Goal: Information Seeking & Learning: Find contact information

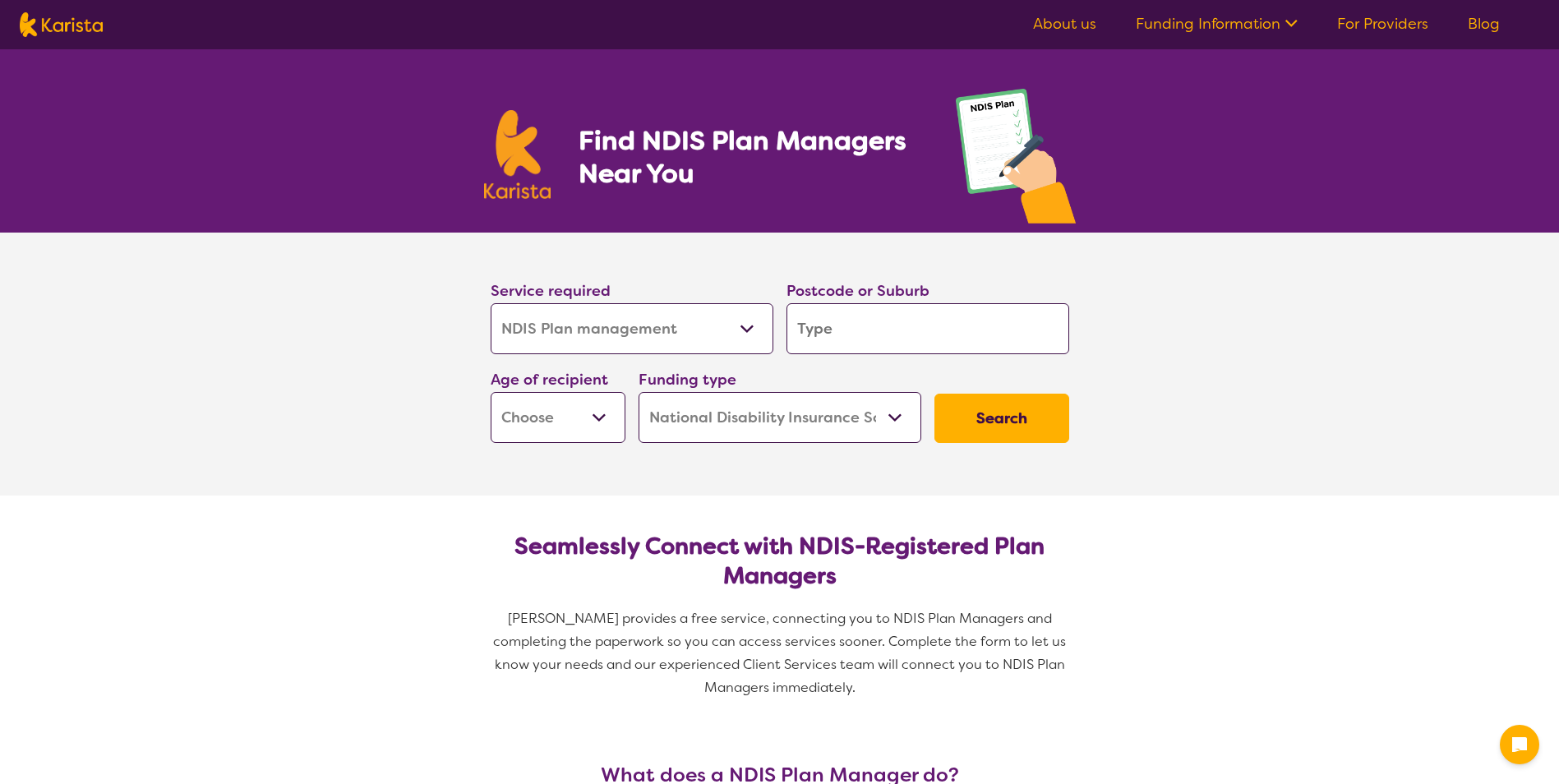
select select "NDIS Plan management"
select select "NDIS"
select select "NDIS Plan management"
select select "NDIS"
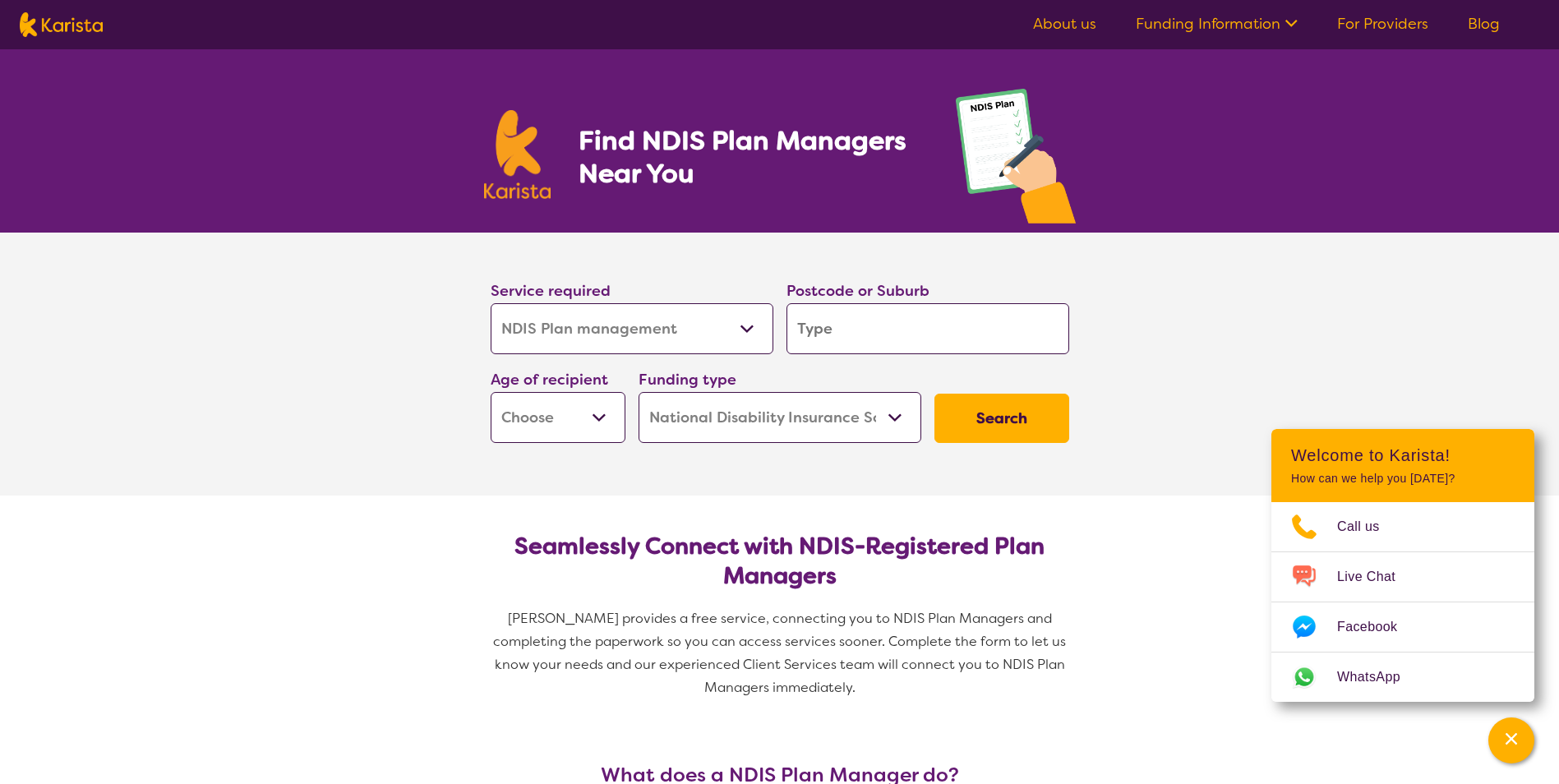
click at [872, 330] on input "search" at bounding box center [928, 328] width 283 height 51
type input "4"
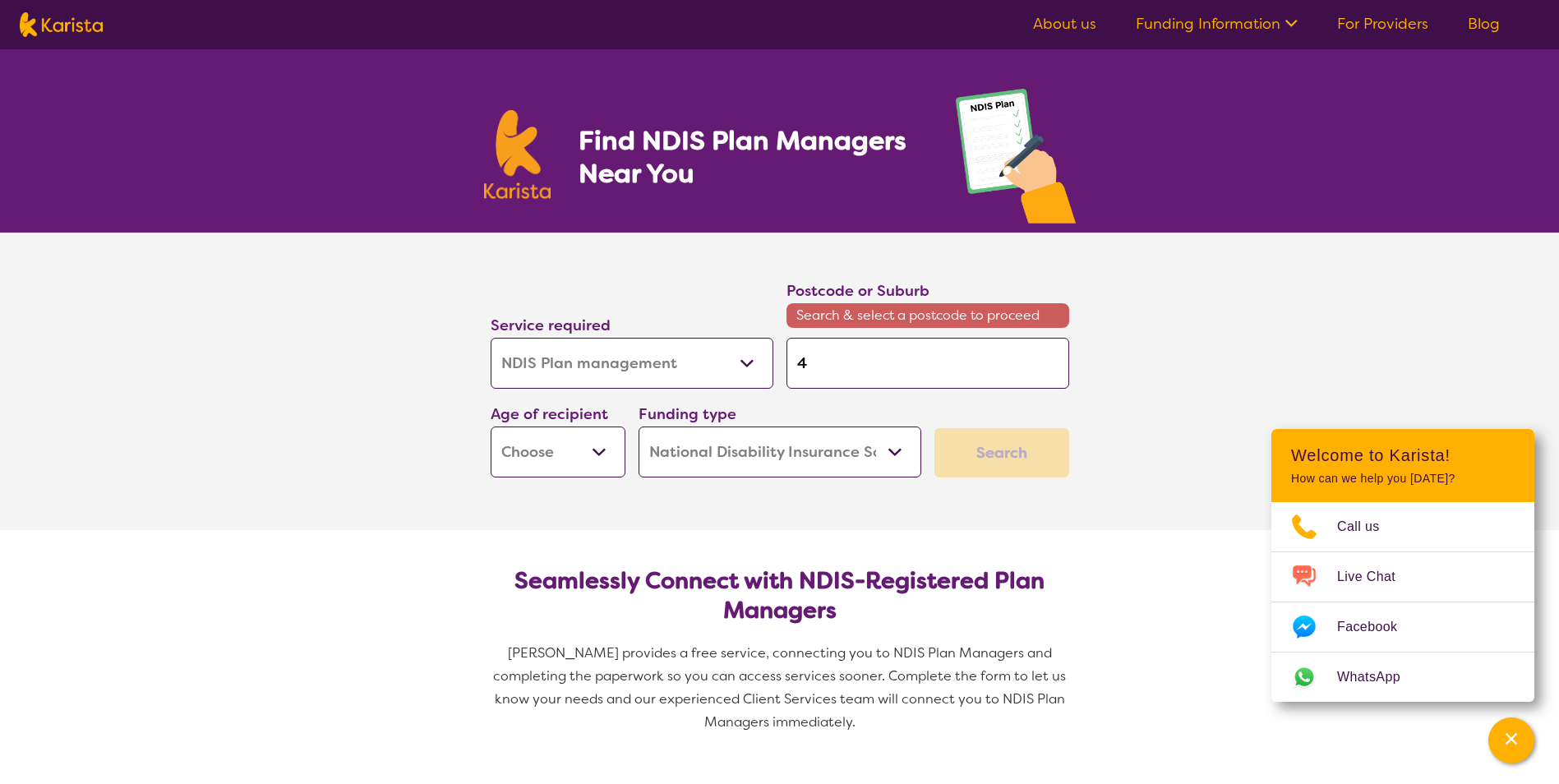
type input "46"
type input "463"
type input "4630"
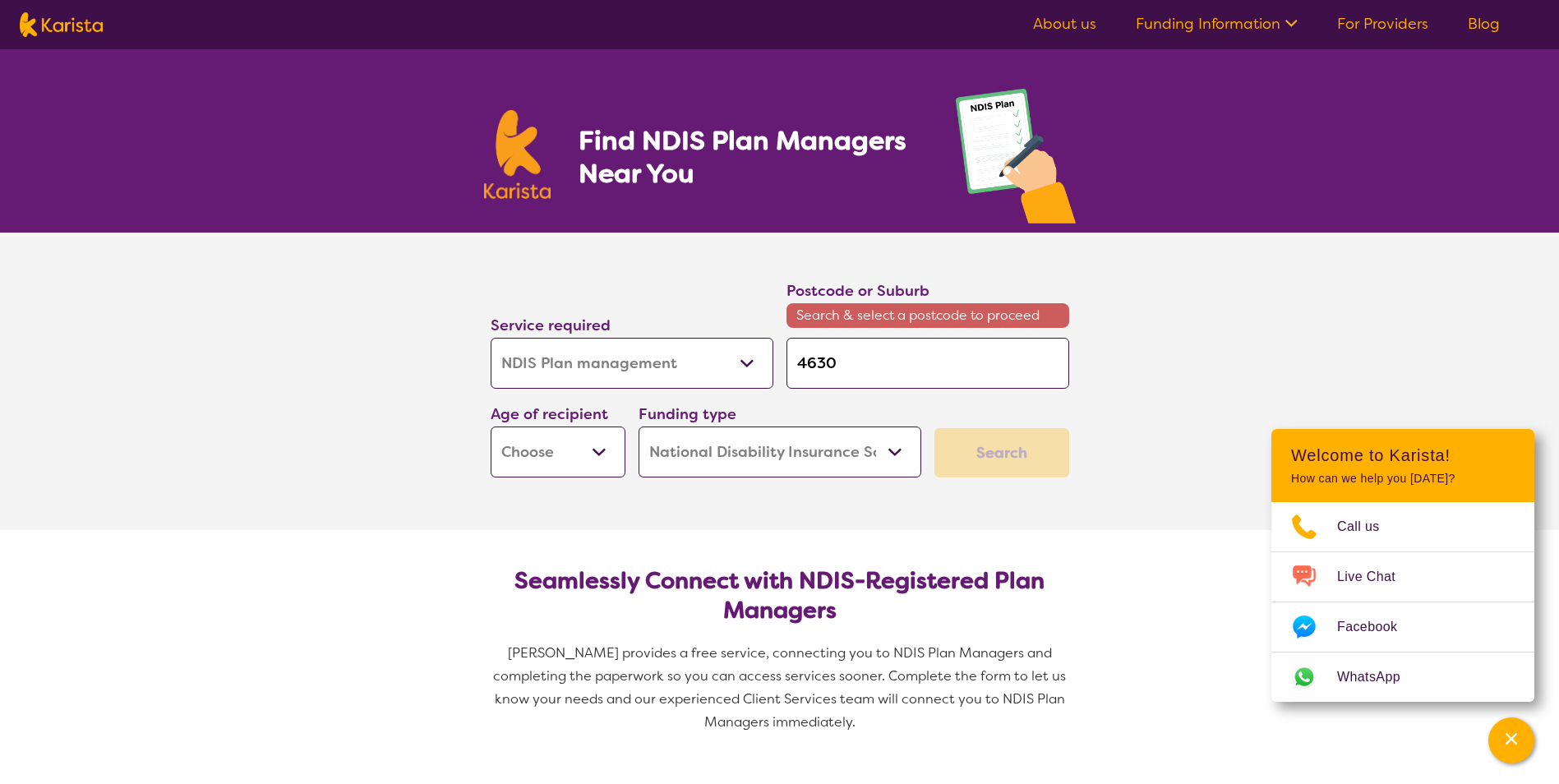
type input "4630"
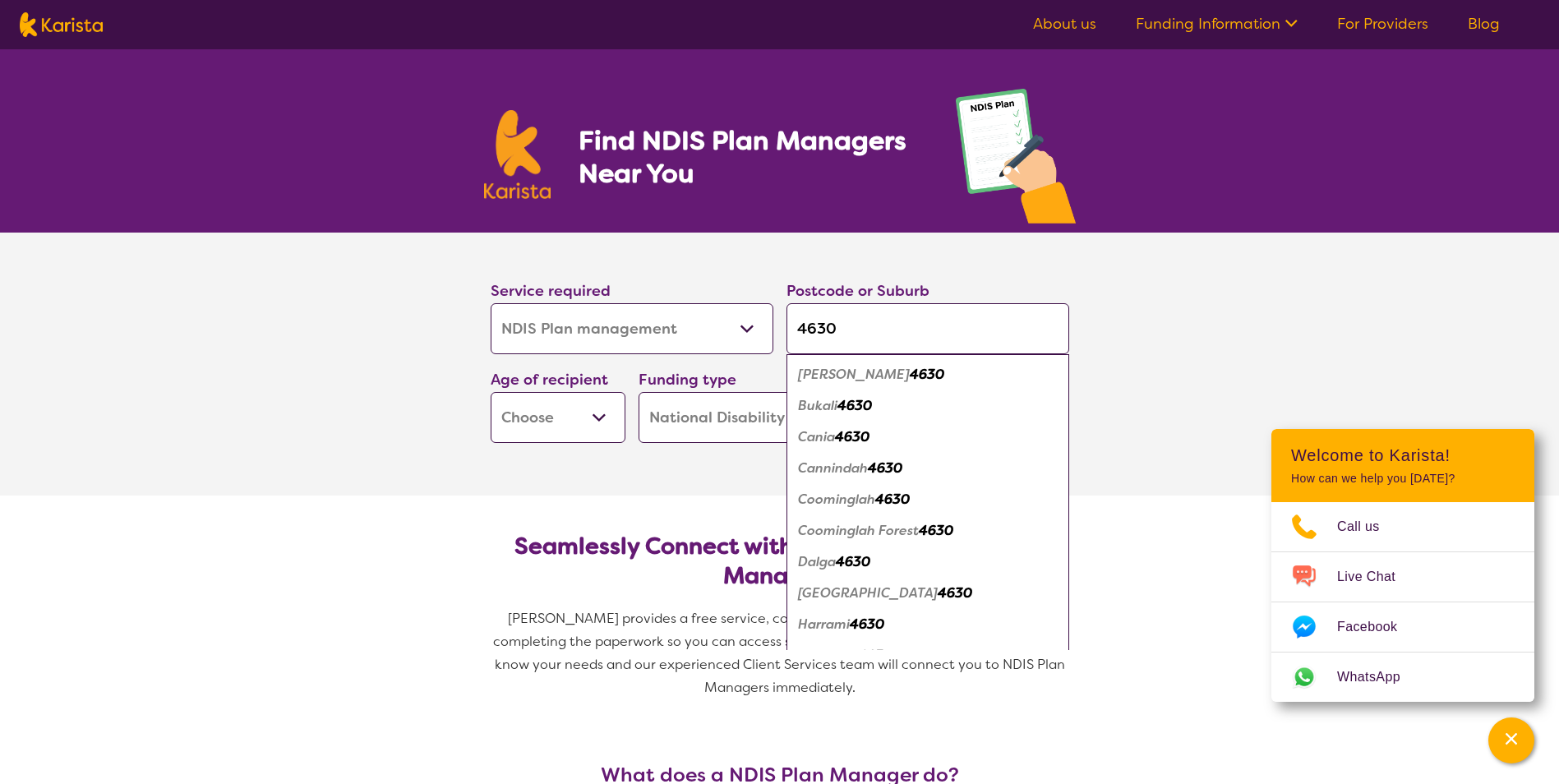
type input "4630"
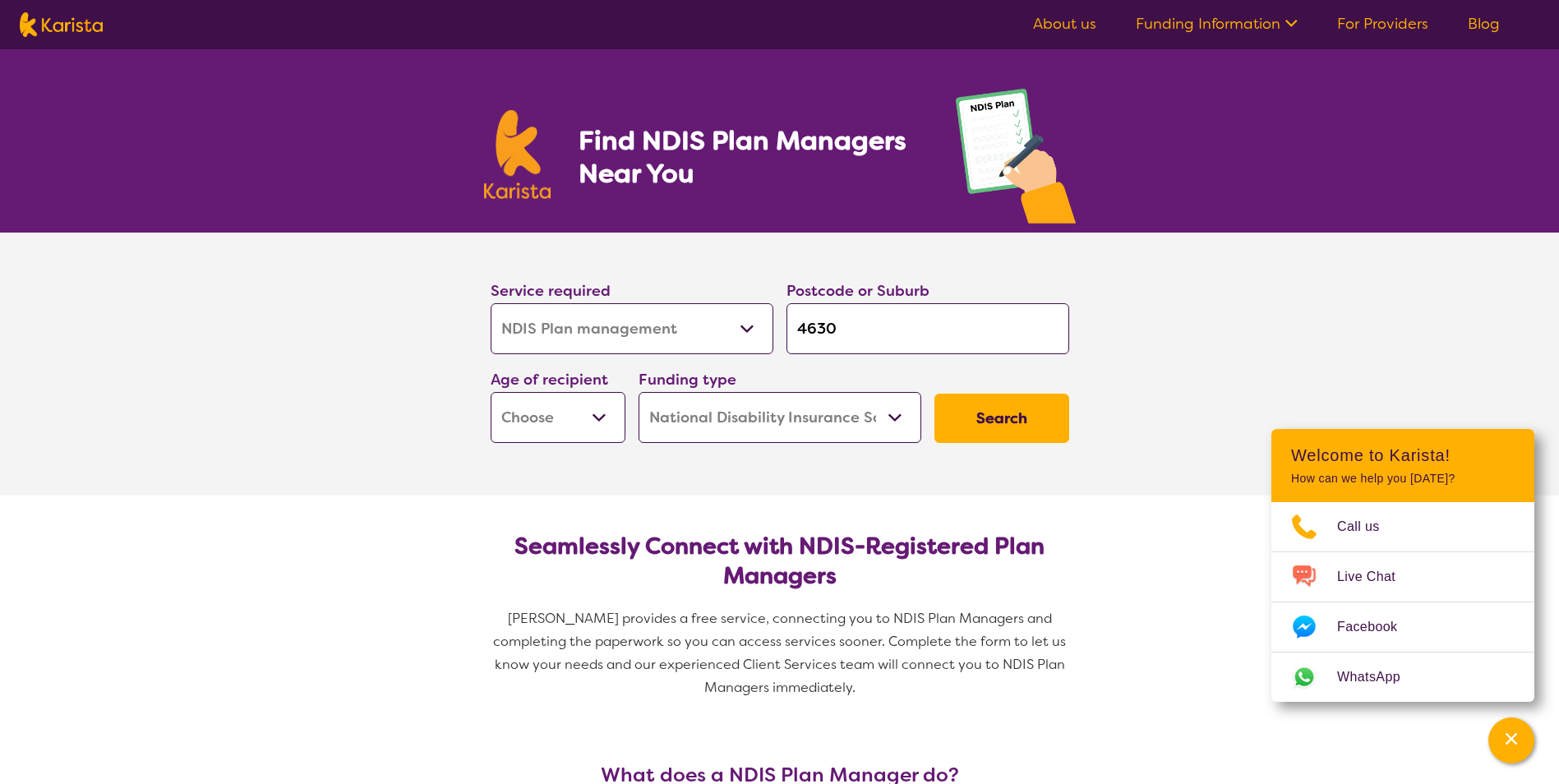
click at [299, 451] on section "Service required Allied Health Assistant Assessment ([MEDICAL_DATA] or [MEDICAL…" at bounding box center [779, 364] width 1559 height 263
click at [616, 414] on select "Early Childhood - 0 to 9 Child - 10 to 11 Adolescent - 12 to 17 Adult - 18 to 6…" at bounding box center [557, 418] width 135 height 51
select select "EC"
click at [490, 392] on select "Early Childhood - 0 to 9 Child - 10 to 11 Adolescent - 12 to 17 Adult - 18 to 6…" at bounding box center [557, 418] width 135 height 51
select select "EC"
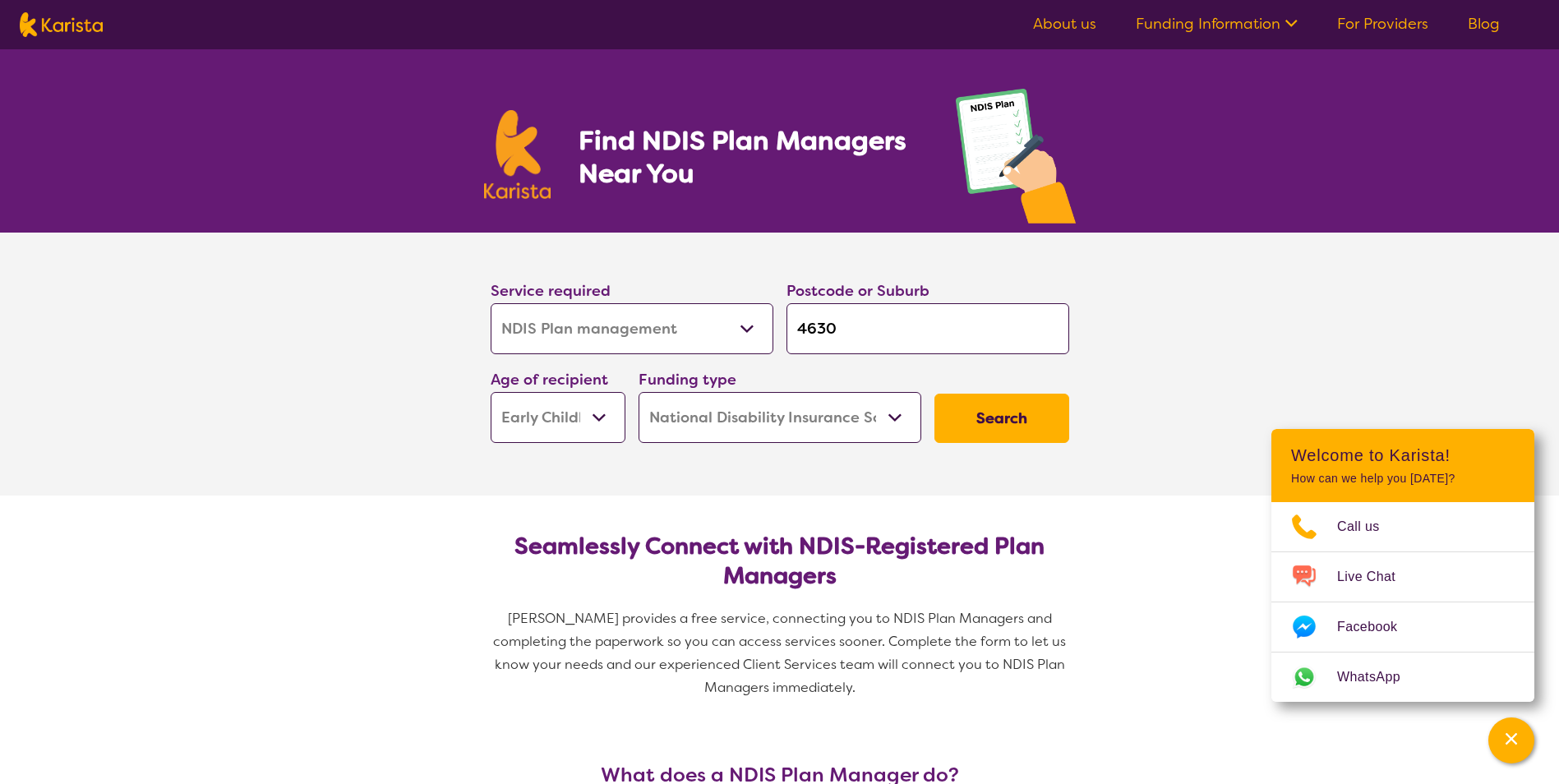
click at [843, 430] on select "Home Care Package (HCP) National Disability Insurance Scheme (NDIS) I don't know" at bounding box center [780, 418] width 283 height 51
click at [844, 430] on select "Home Care Package (HCP) National Disability Insurance Scheme (NDIS) I don't know" at bounding box center [780, 418] width 283 height 51
click at [1012, 418] on button "Search" at bounding box center [1001, 418] width 135 height 50
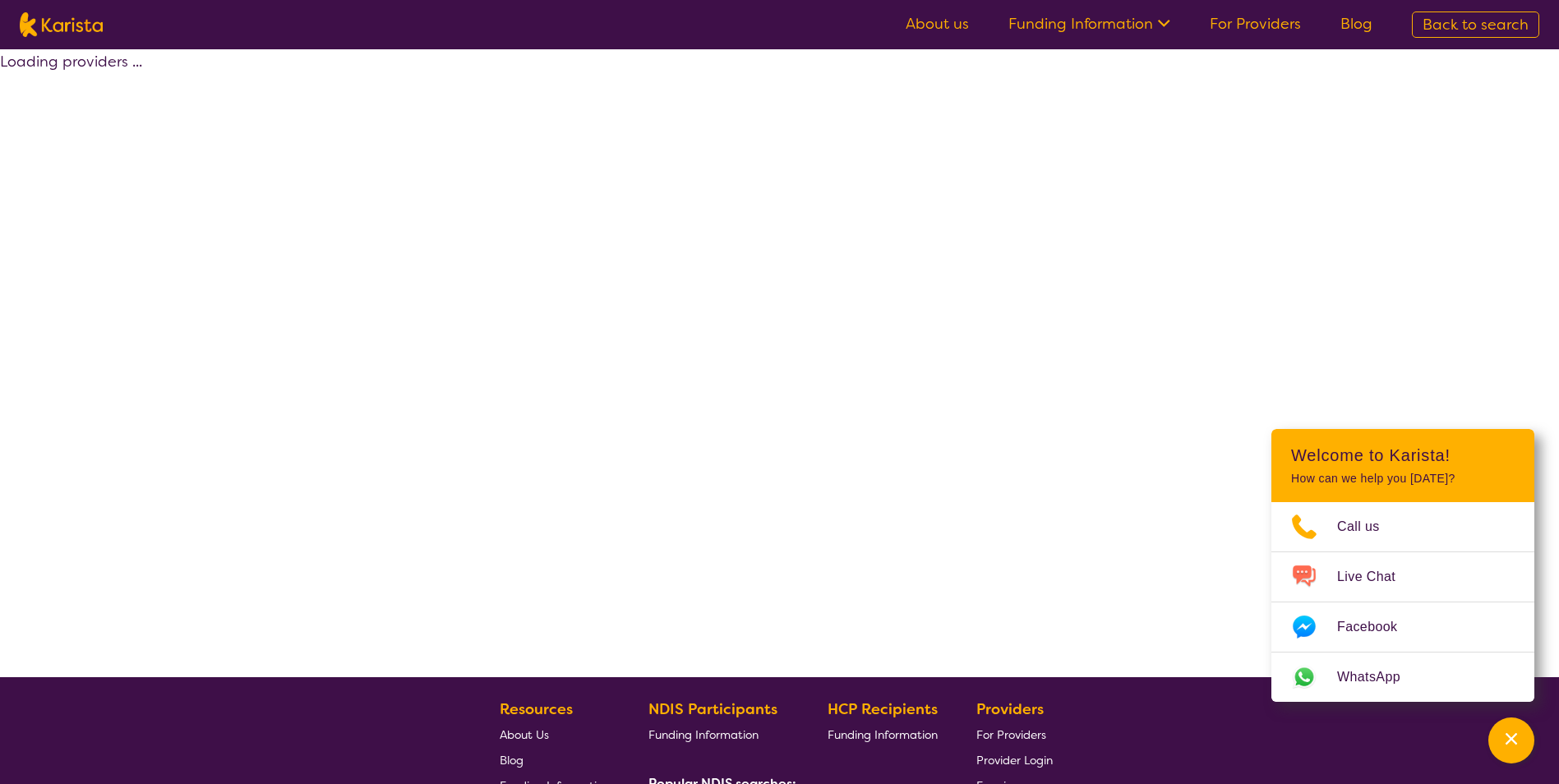
select select "by_score"
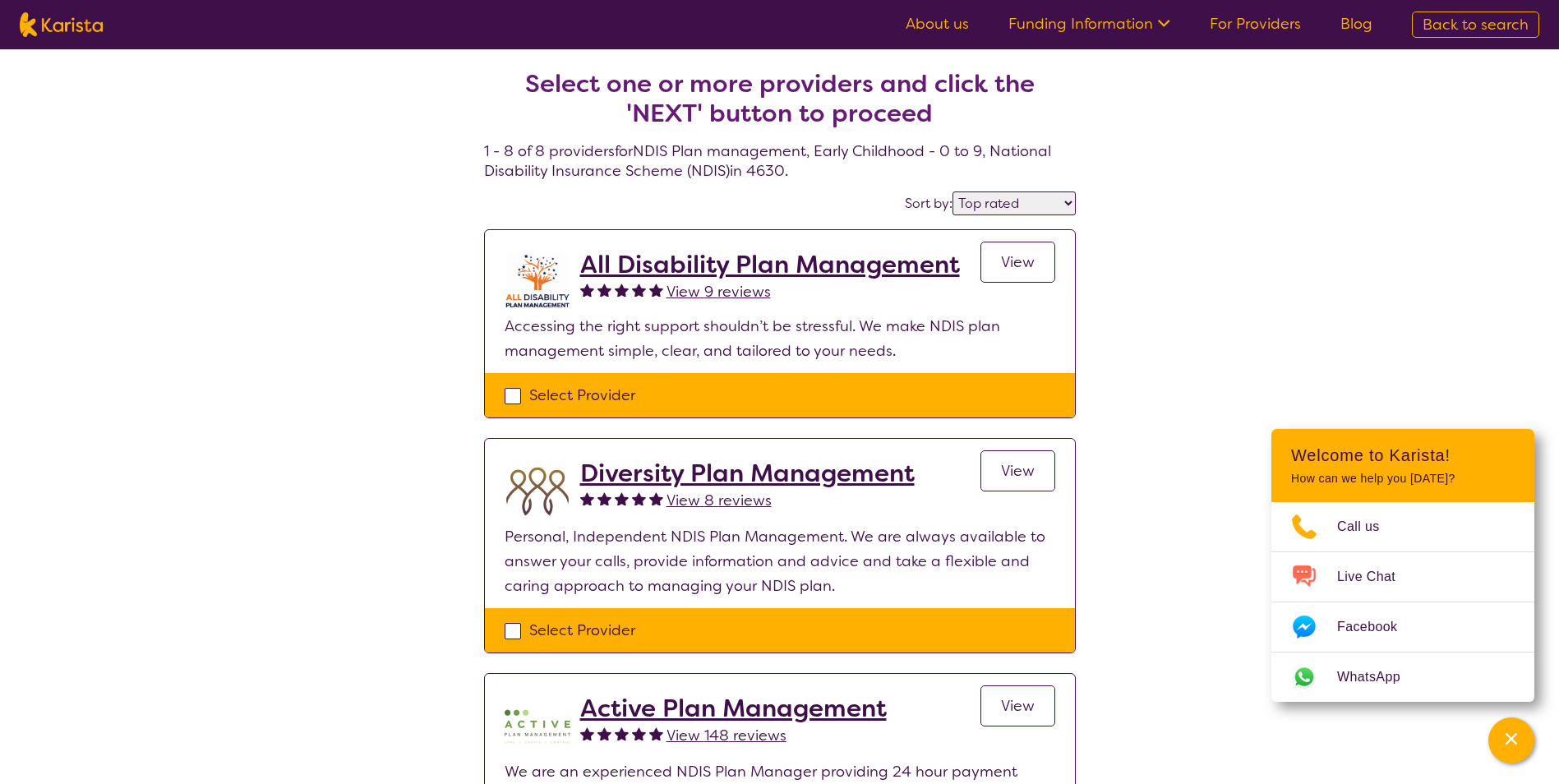
click at [1039, 264] on link "View" at bounding box center [1018, 262] width 75 height 41
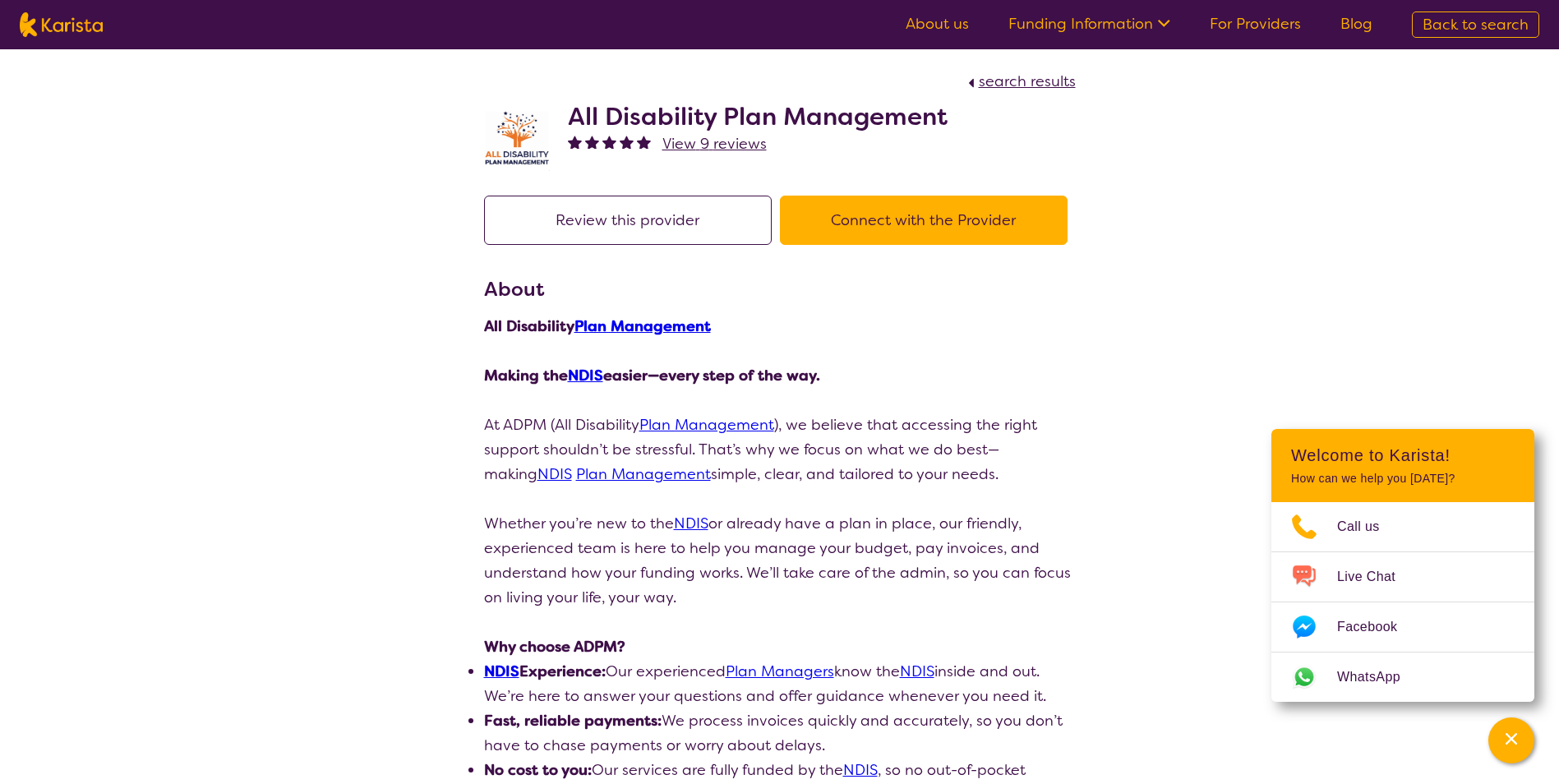
click at [1012, 84] on span "search results" at bounding box center [1027, 82] width 97 height 20
select select "by_score"
